Goal: Task Accomplishment & Management: Use online tool/utility

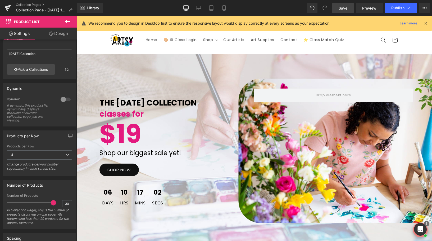
click at [345, 8] on span "Save" at bounding box center [343, 8] width 9 height 6
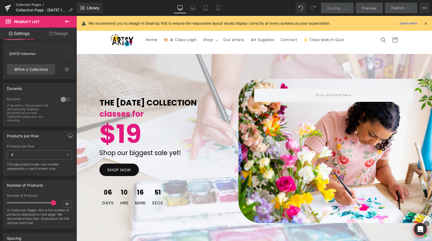
click at [29, 3] on link "Collection Pages" at bounding box center [46, 5] width 61 height 4
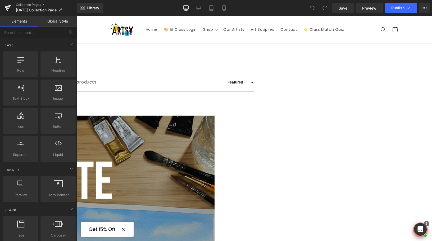
scroll to position [61, 0]
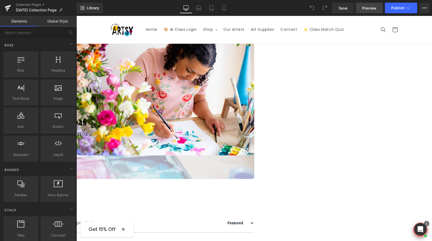
click at [369, 10] on span "Preview" at bounding box center [370, 8] width 14 height 6
